Goal: Information Seeking & Learning: Learn about a topic

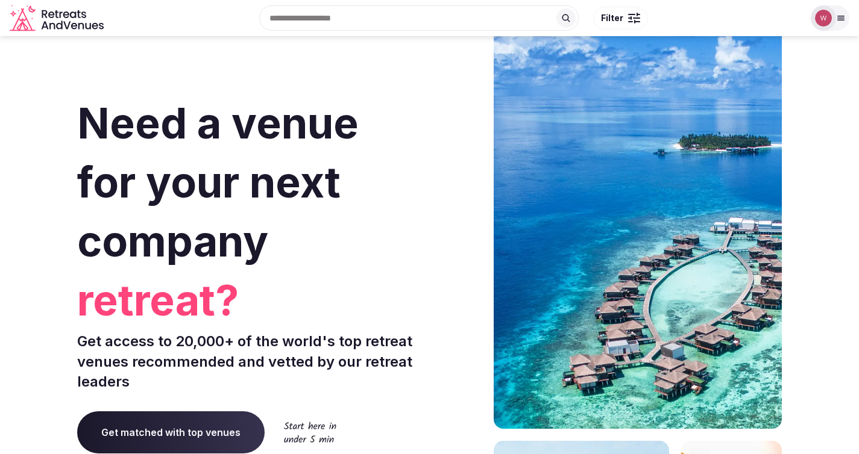
click at [328, 19] on input "text" at bounding box center [418, 17] width 319 height 25
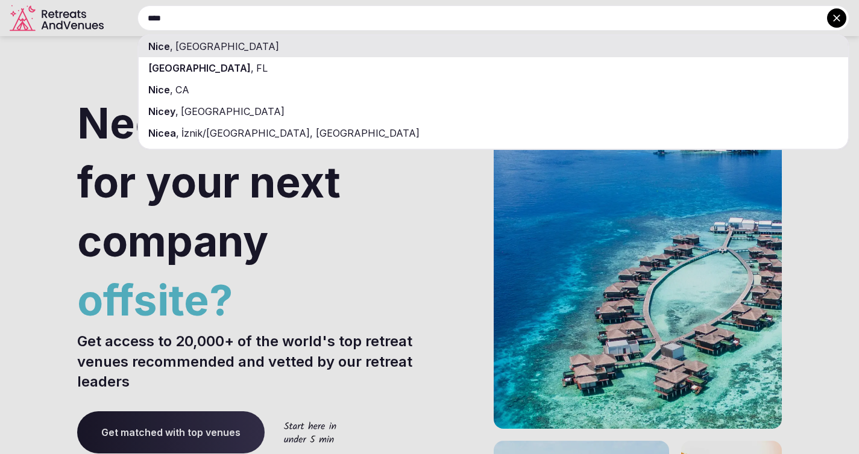
type input "****"
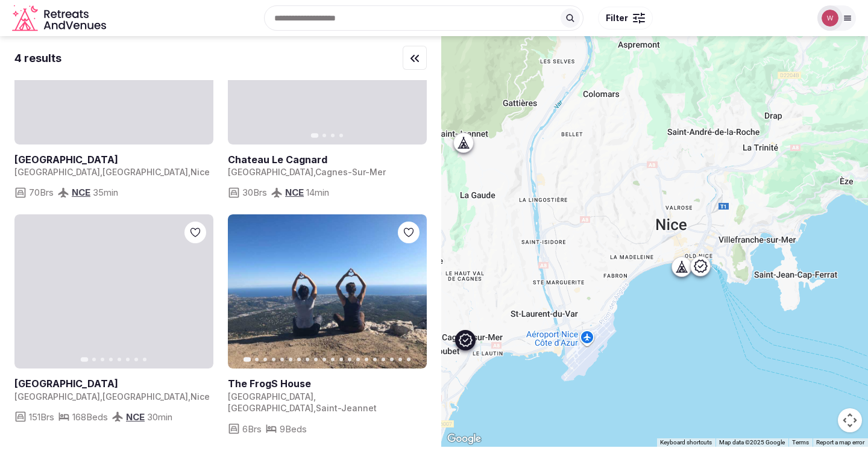
scroll to position [129, 0]
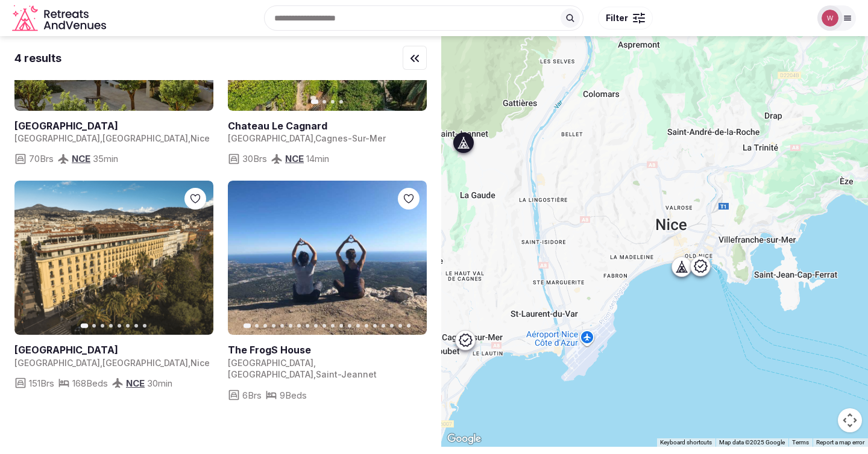
click at [414, 265] on button "Next slide" at bounding box center [409, 257] width 19 height 19
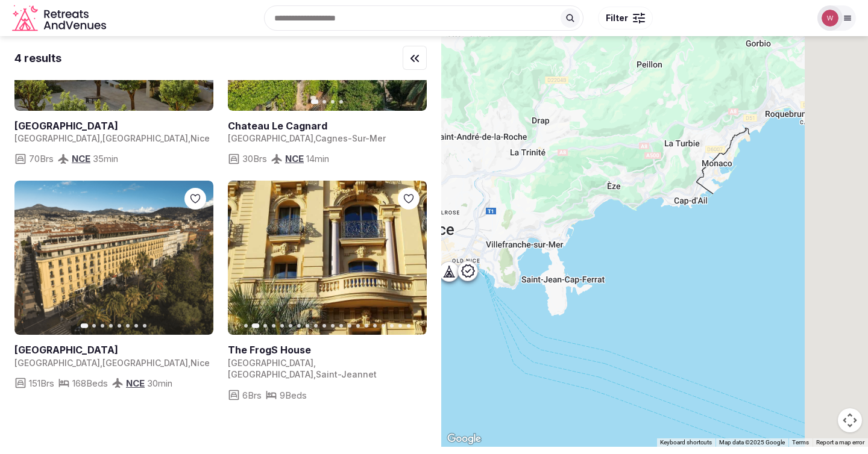
drag, startPoint x: 733, startPoint y: 198, endPoint x: 506, endPoint y: 202, distance: 227.8
click at [506, 202] on div at bounding box center [654, 241] width 427 height 411
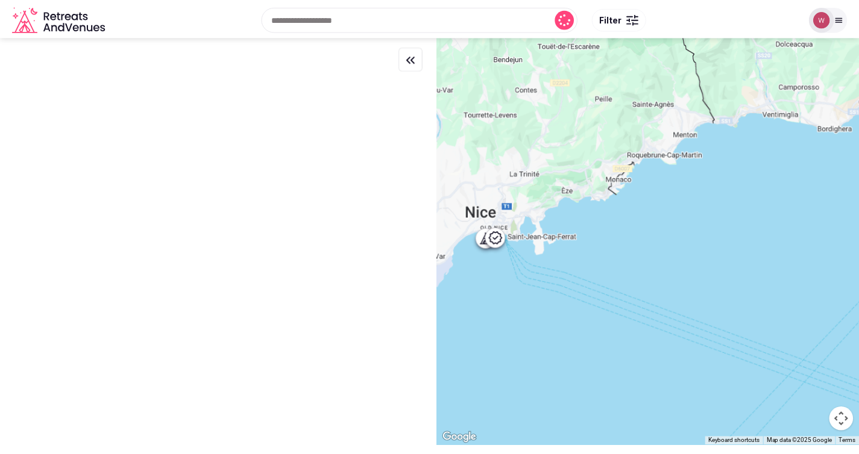
scroll to position [0, 0]
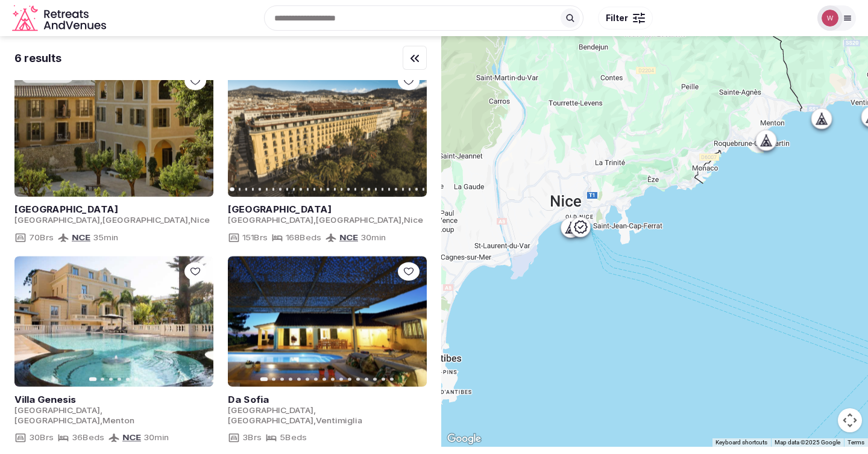
drag, startPoint x: 533, startPoint y: 204, endPoint x: 615, endPoint y: 193, distance: 83.3
click at [615, 193] on div at bounding box center [654, 241] width 427 height 411
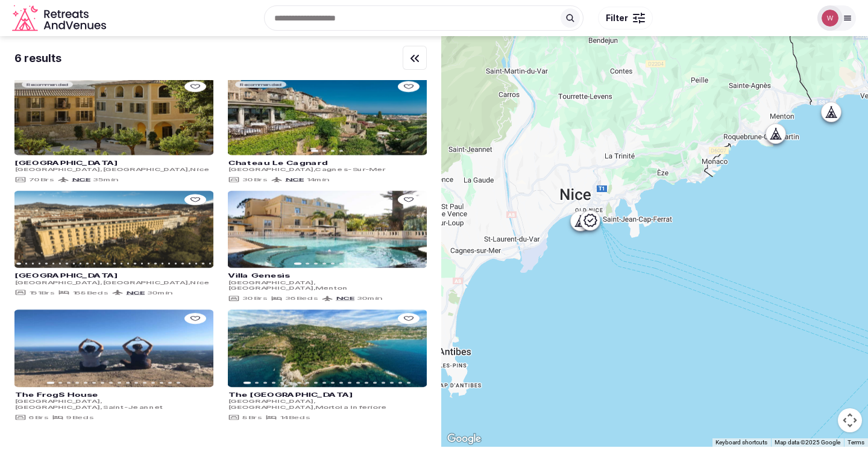
drag, startPoint x: 589, startPoint y: 193, endPoint x: 611, endPoint y: 181, distance: 25.1
click at [611, 181] on div at bounding box center [654, 241] width 427 height 411
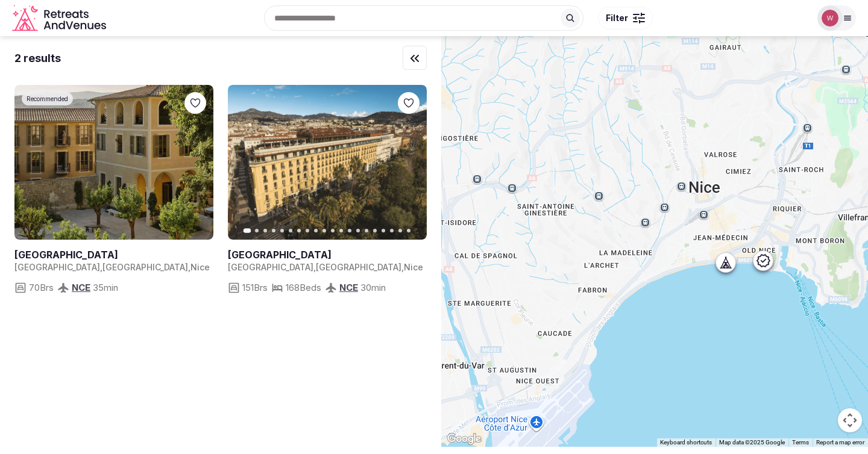
drag, startPoint x: 639, startPoint y: 182, endPoint x: 551, endPoint y: 196, distance: 89.1
click at [551, 196] on div at bounding box center [654, 241] width 427 height 411
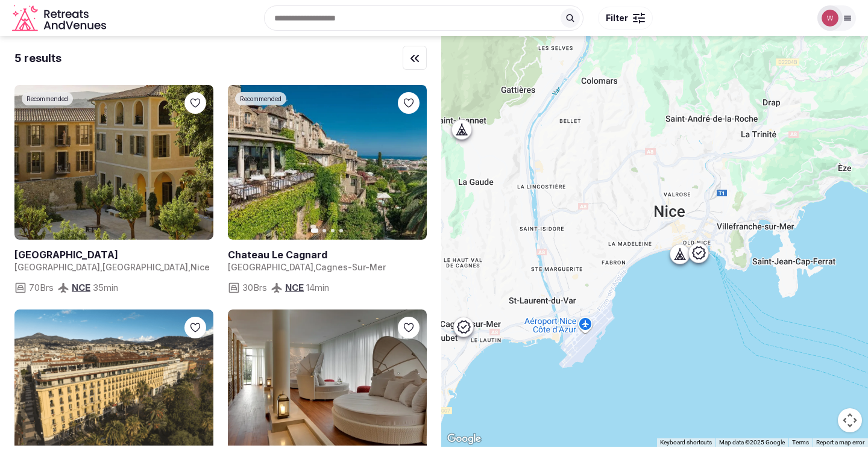
drag, startPoint x: 664, startPoint y: 193, endPoint x: 645, endPoint y: 212, distance: 26.8
click at [645, 212] on div at bounding box center [654, 241] width 427 height 411
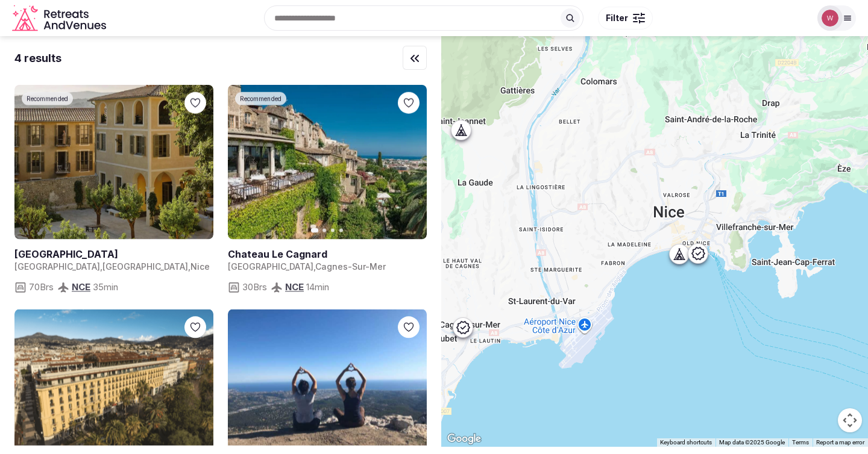
click at [470, 136] on div at bounding box center [460, 130] width 19 height 19
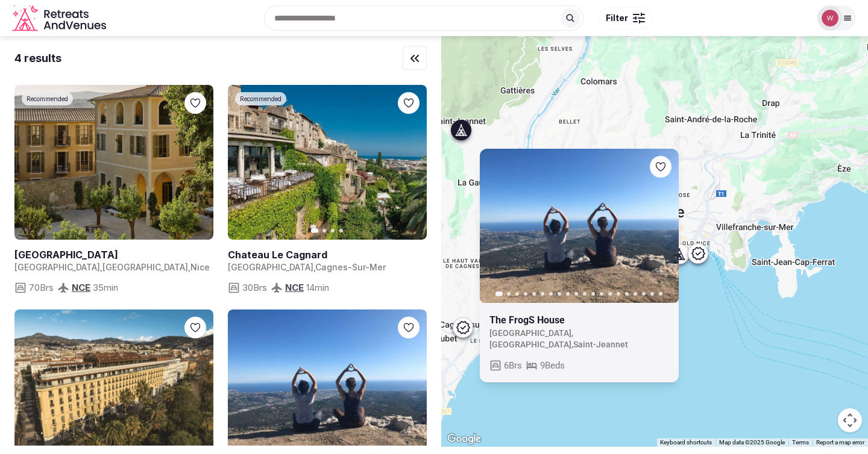
click at [766, 134] on div "Previous slide Next slide The FrogS House [GEOGRAPHIC_DATA] , [GEOGRAPHIC_DATA]…" at bounding box center [654, 241] width 427 height 411
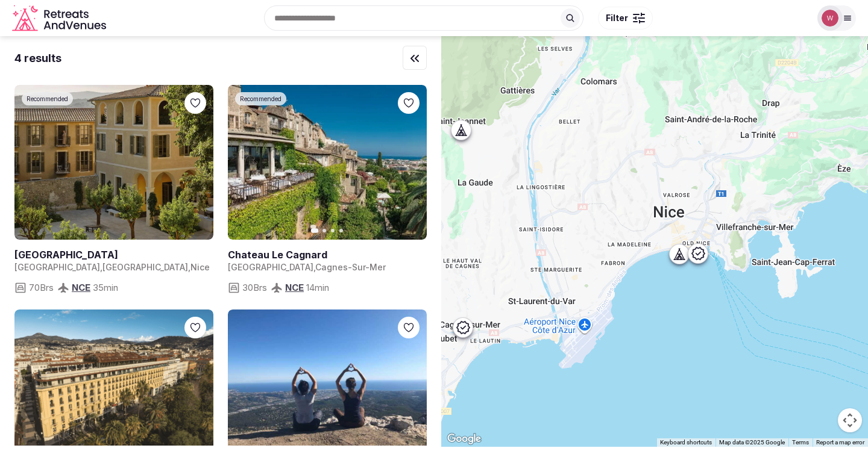
click at [685, 255] on icon at bounding box center [679, 254] width 12 height 12
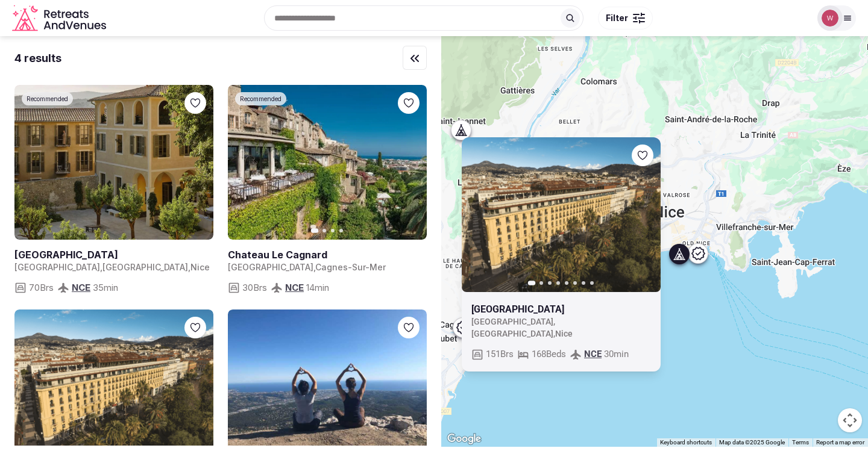
click at [700, 254] on icon at bounding box center [697, 253] width 14 height 14
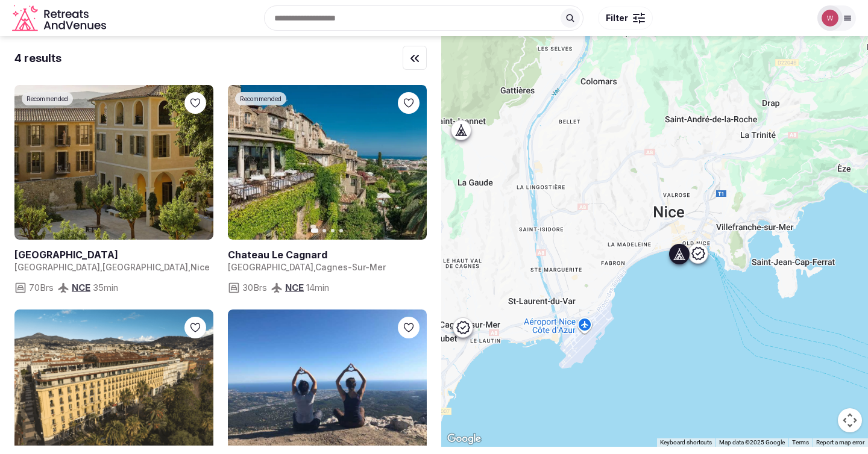
click at [700, 254] on icon at bounding box center [697, 253] width 14 height 14
click at [703, 254] on icon at bounding box center [697, 253] width 13 height 13
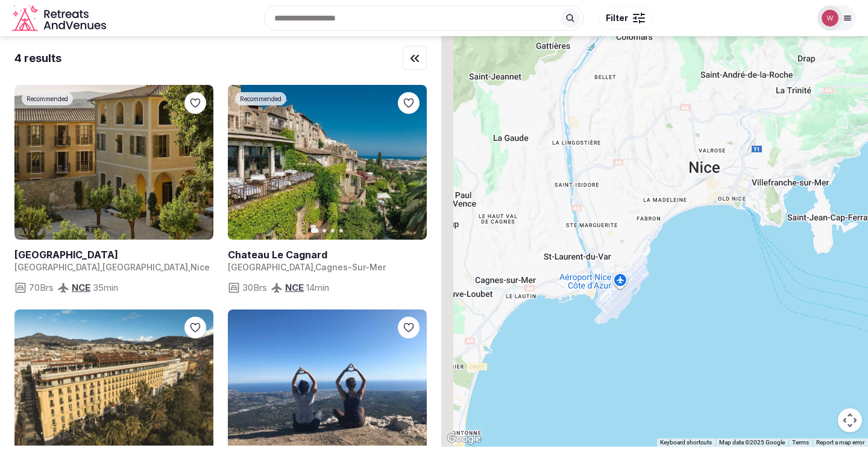
drag, startPoint x: 723, startPoint y: 220, endPoint x: 758, endPoint y: 172, distance: 59.0
click at [767, 166] on div at bounding box center [654, 241] width 427 height 411
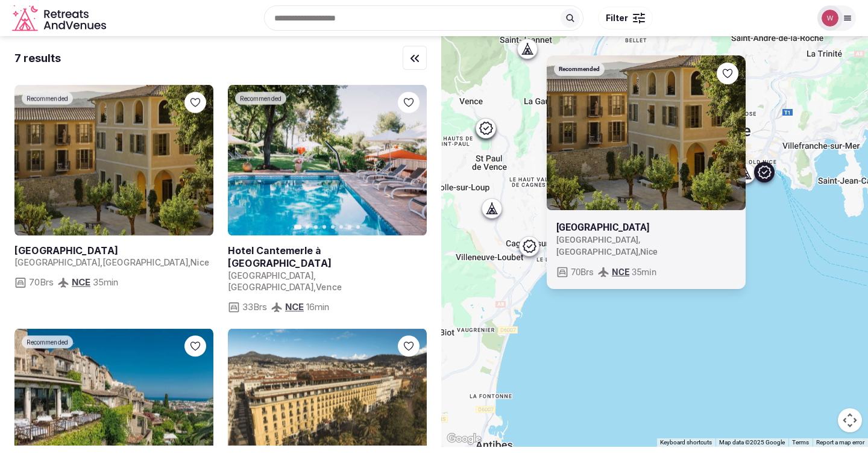
click at [535, 255] on div at bounding box center [529, 246] width 20 height 20
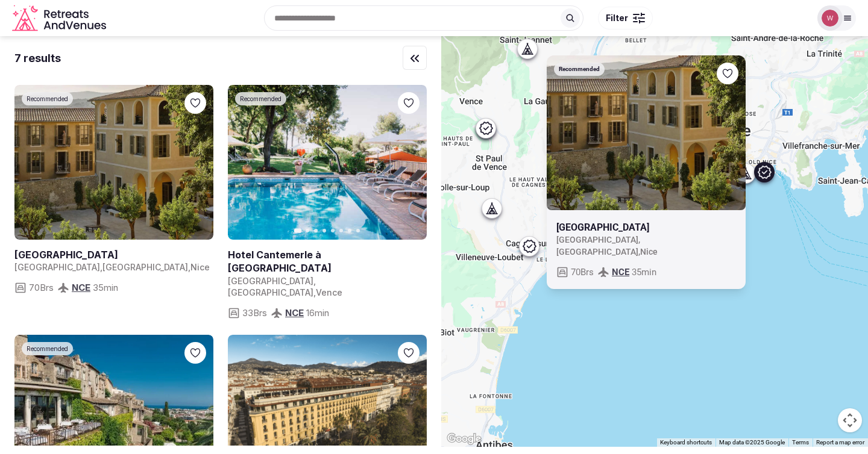
click at [535, 251] on icon at bounding box center [529, 246] width 14 height 14
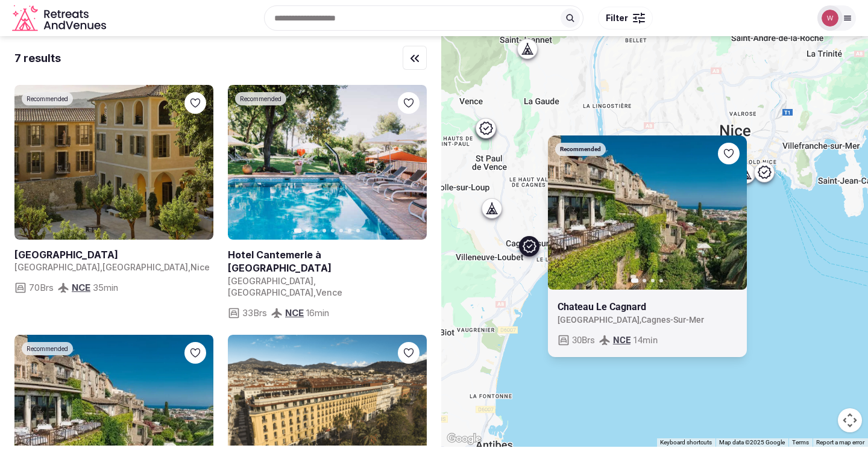
click at [329, 19] on input "text" at bounding box center [423, 17] width 319 height 25
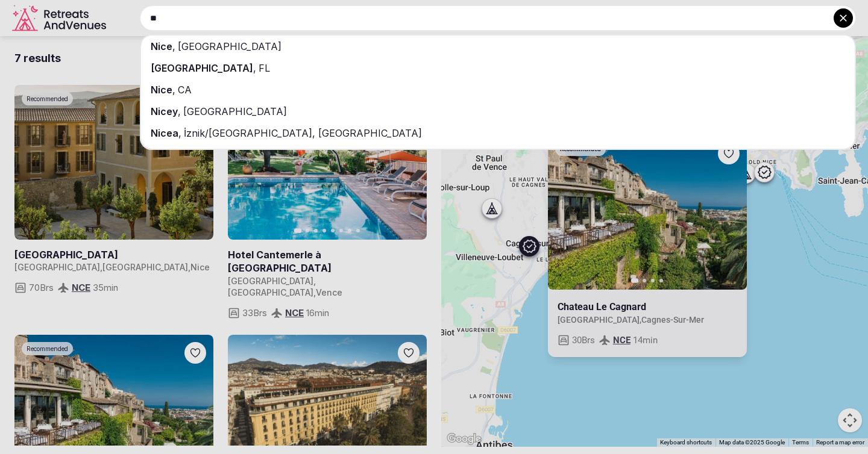
type input "*"
